Goal: Contribute content

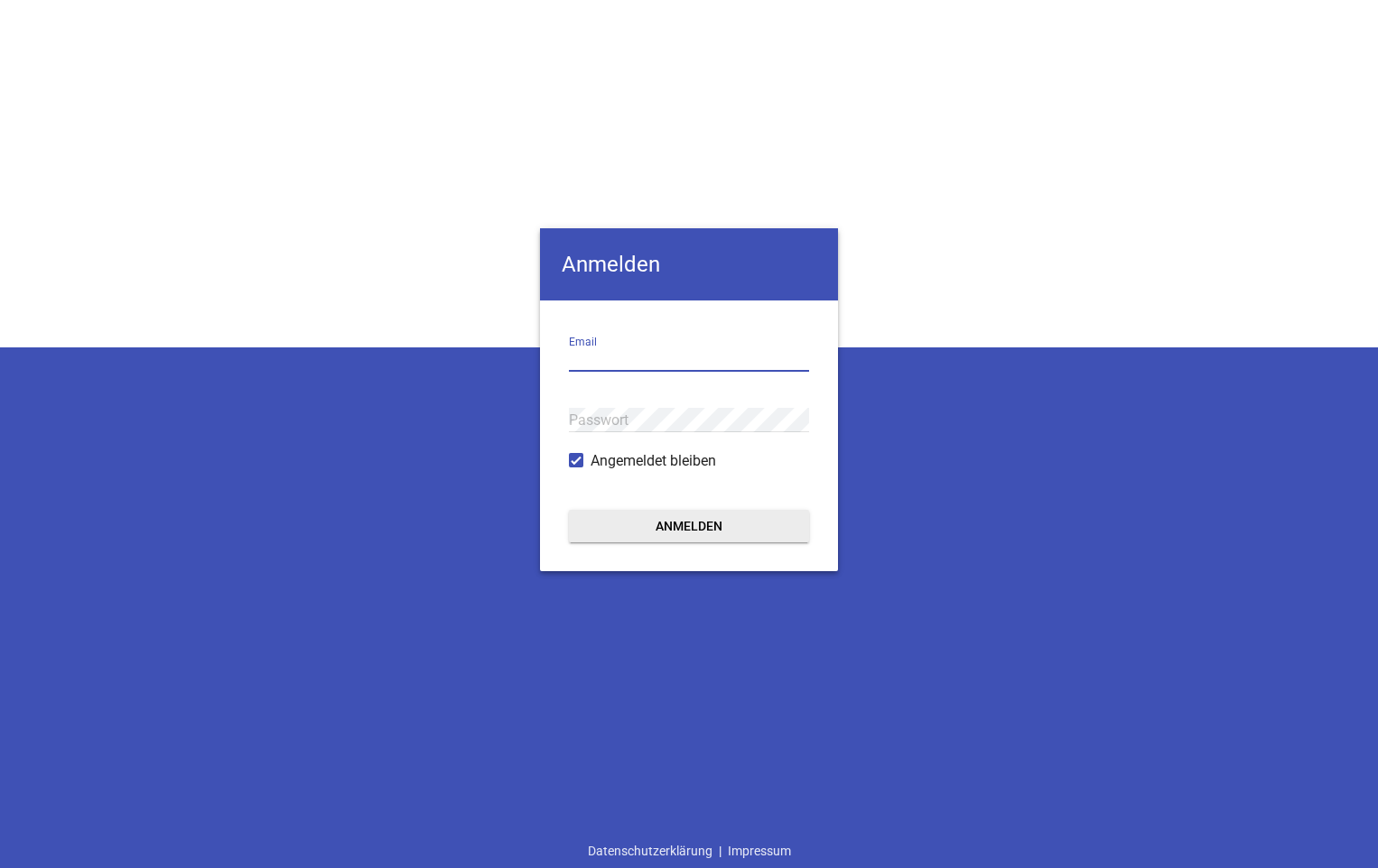
click at [650, 360] on input "email" at bounding box center [689, 360] width 240 height 24
type input "[EMAIL_ADDRESS][DOMAIN_NAME]"
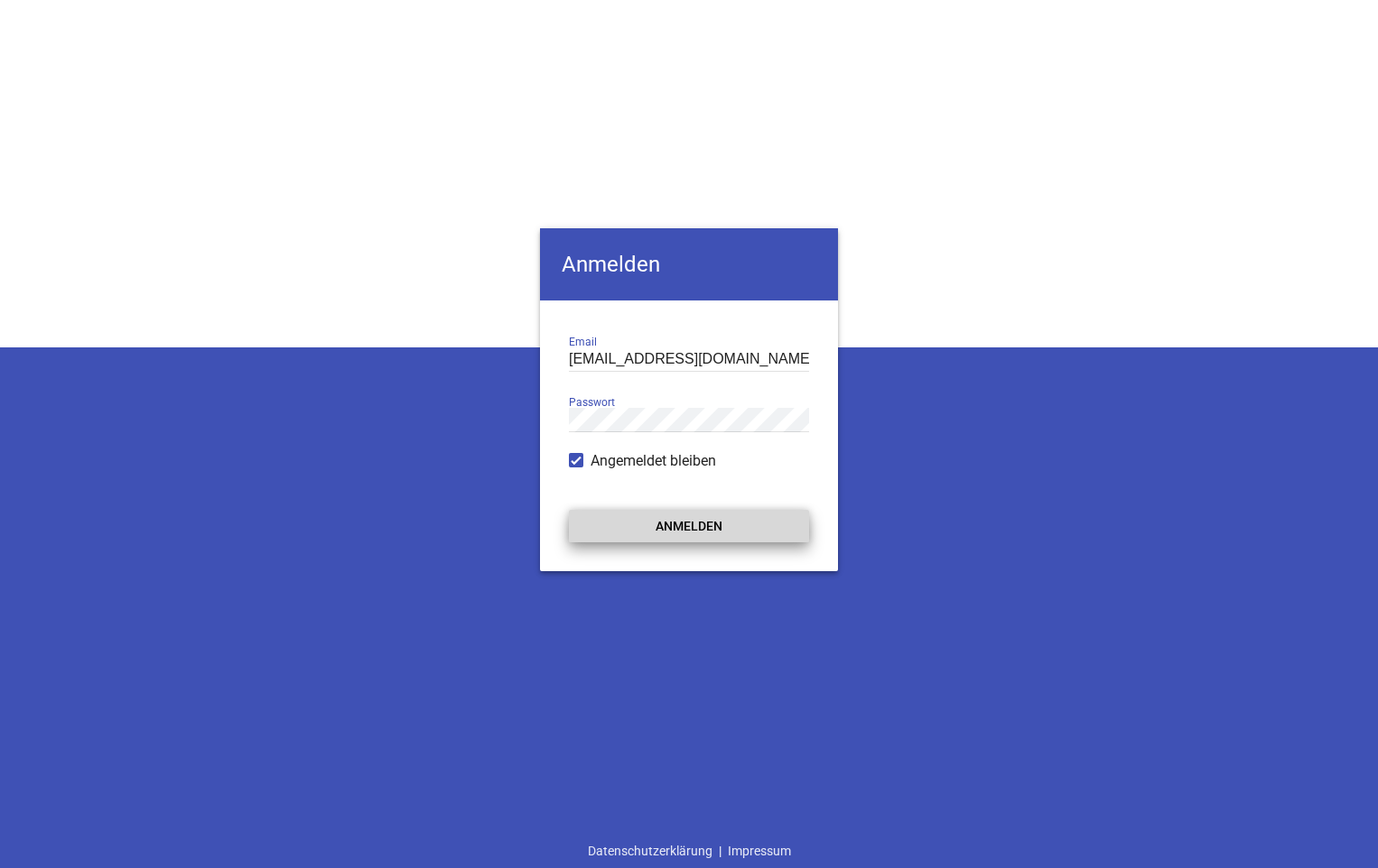
drag, startPoint x: 649, startPoint y: 516, endPoint x: 685, endPoint y: 540, distance: 43.3
click at [649, 517] on button "Anmelden" at bounding box center [689, 526] width 240 height 33
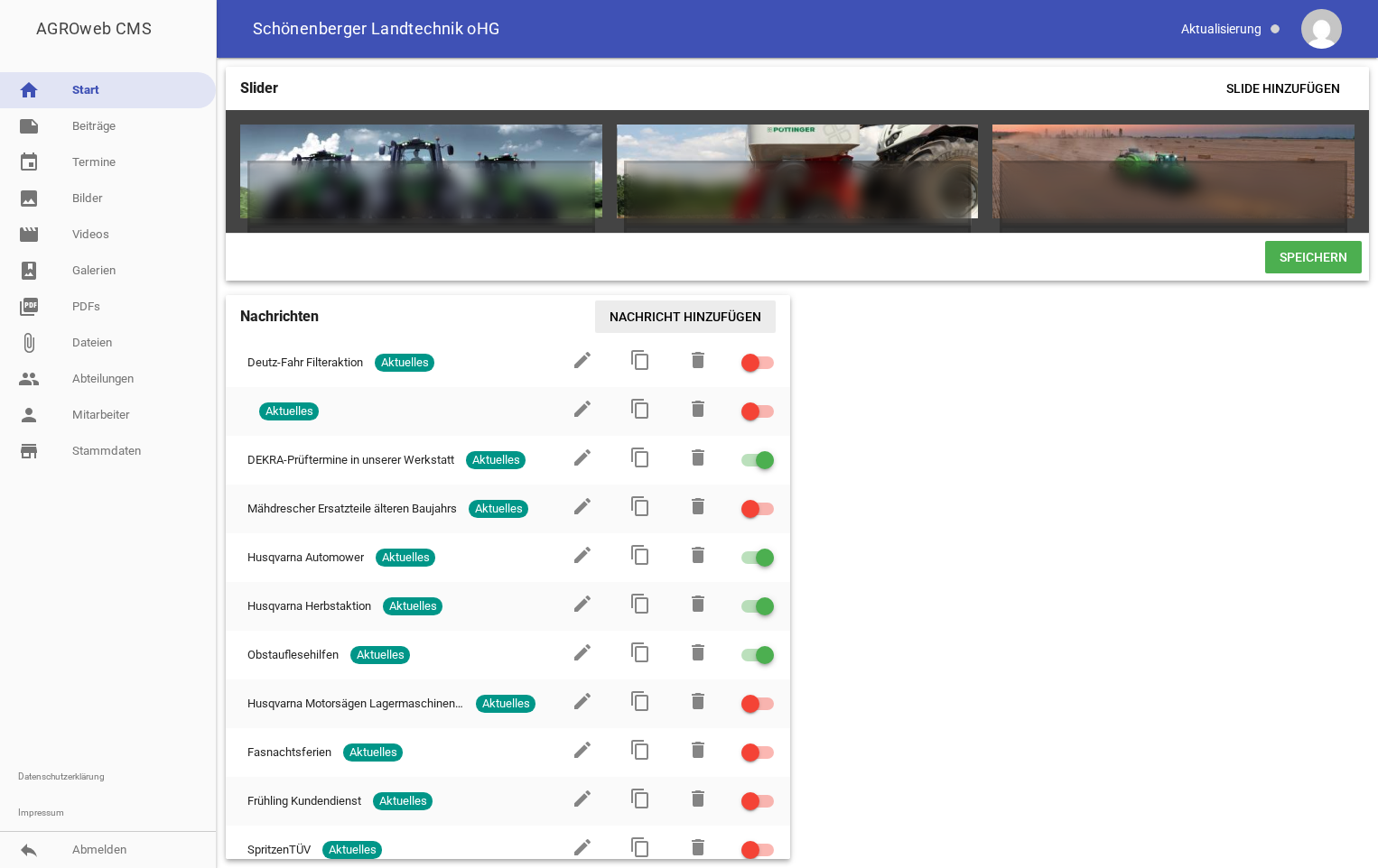
click at [724, 330] on span "Nachricht hinzufügen" at bounding box center [685, 316] width 181 height 33
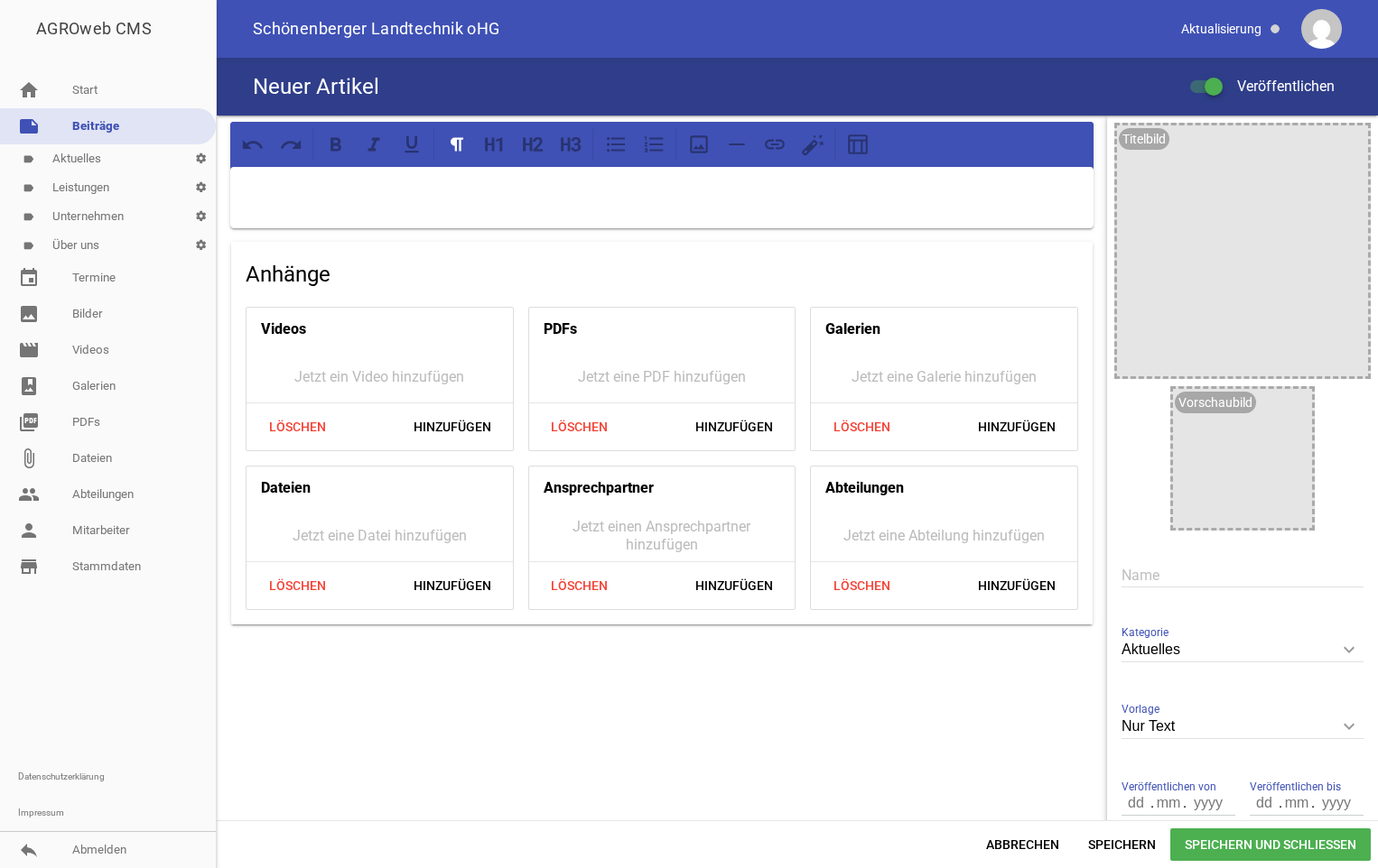
click at [905, 210] on div at bounding box center [662, 198] width 864 height 62
click at [236, 188] on div "[DATE]" at bounding box center [662, 198] width 864 height 62
click at [429, 202] on div "am [DATE]" at bounding box center [662, 198] width 864 height 62
click at [557, 190] on p "am [DATE] bleibt unser Betrieb geschlosse!!!" at bounding box center [661, 190] width 838 height 22
drag, startPoint x: 608, startPoint y: 196, endPoint x: 322, endPoint y: 182, distance: 286.3
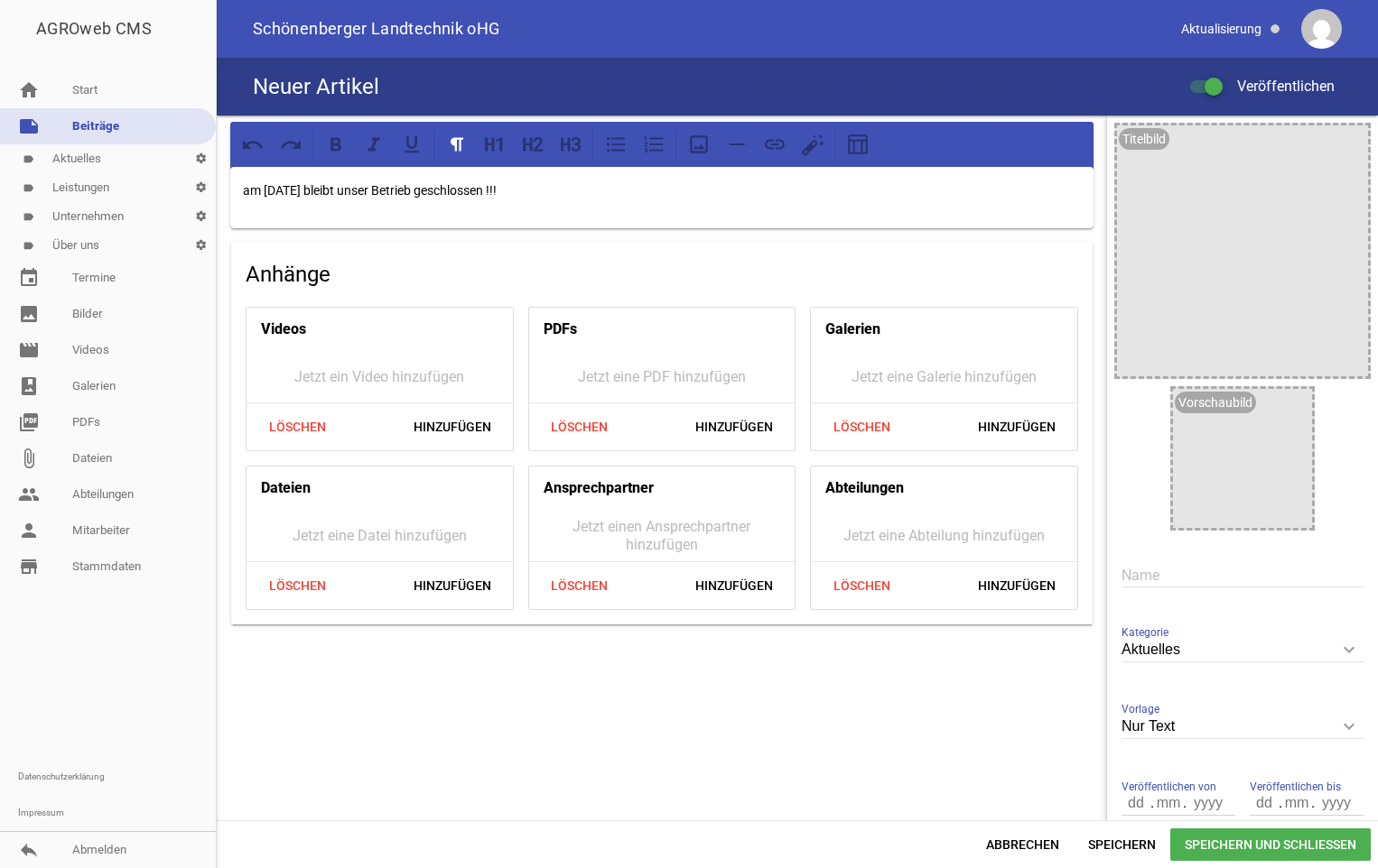
click at [194, 179] on div "AGROweb CMS home Start note Beiträge label Aktuelles settings label Leistungen …" at bounding box center [689, 434] width 1378 height 868
click at [496, 142] on icon at bounding box center [495, 144] width 23 height 23
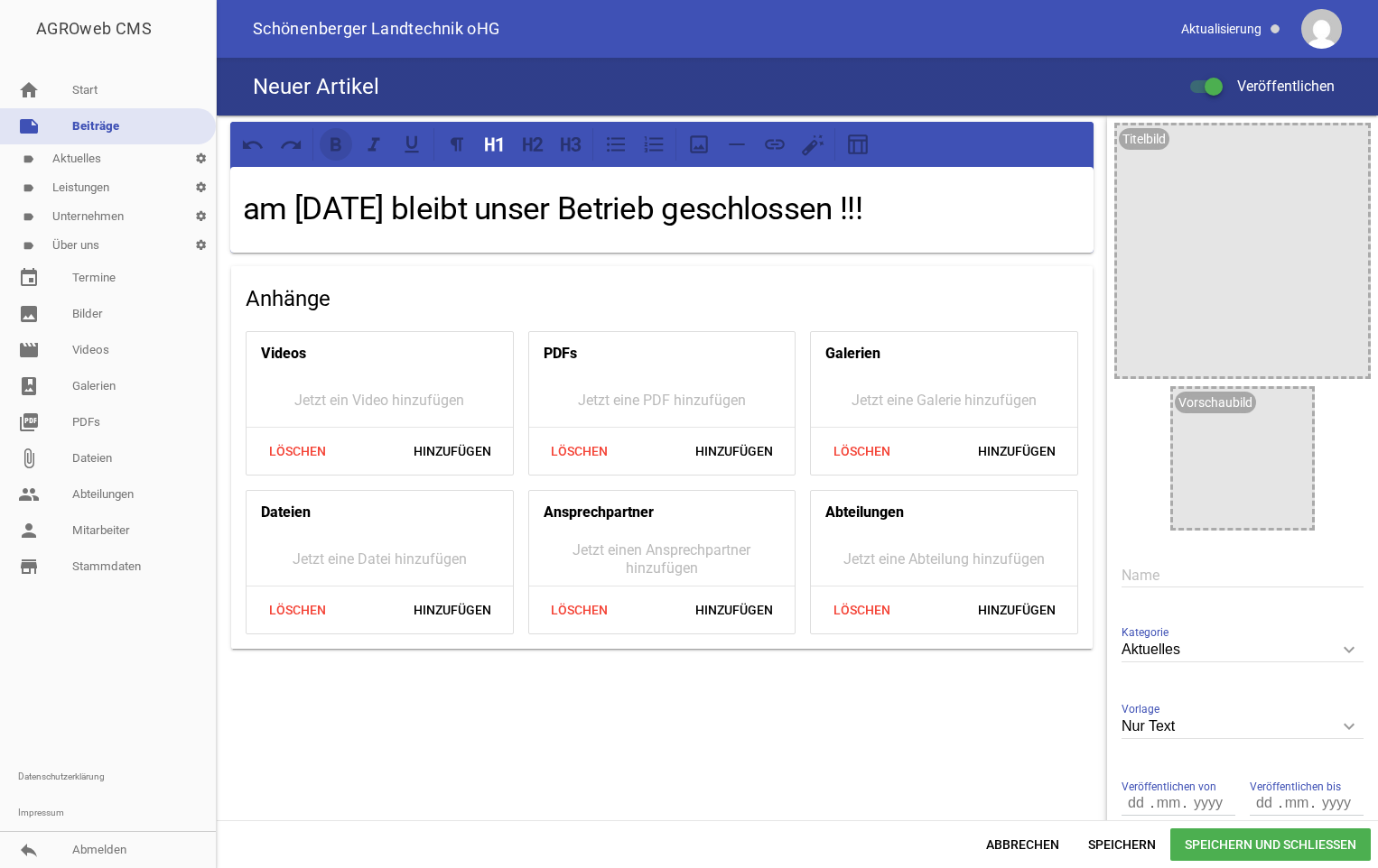
click at [342, 148] on icon at bounding box center [335, 144] width 23 height 23
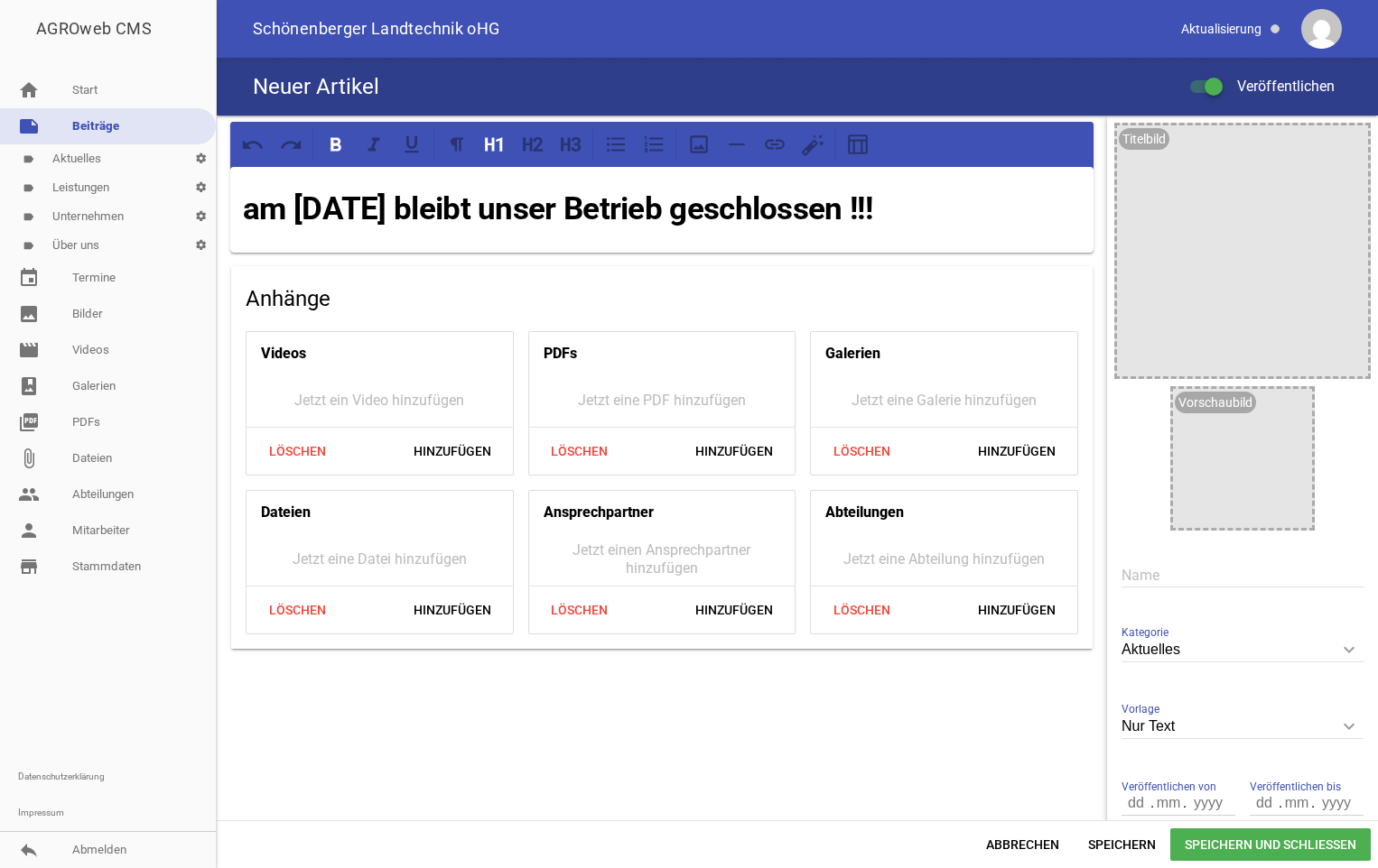
click at [1258, 844] on span "Speichern und Schließen" at bounding box center [1271, 845] width 200 height 33
